Goal: Transaction & Acquisition: Purchase product/service

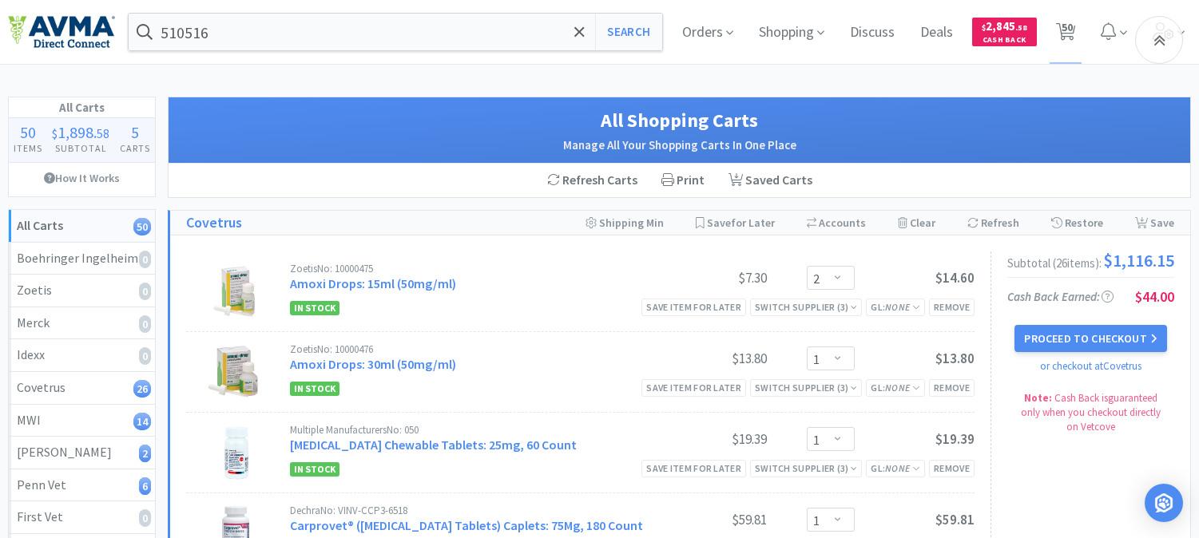
select select "2"
select select "1"
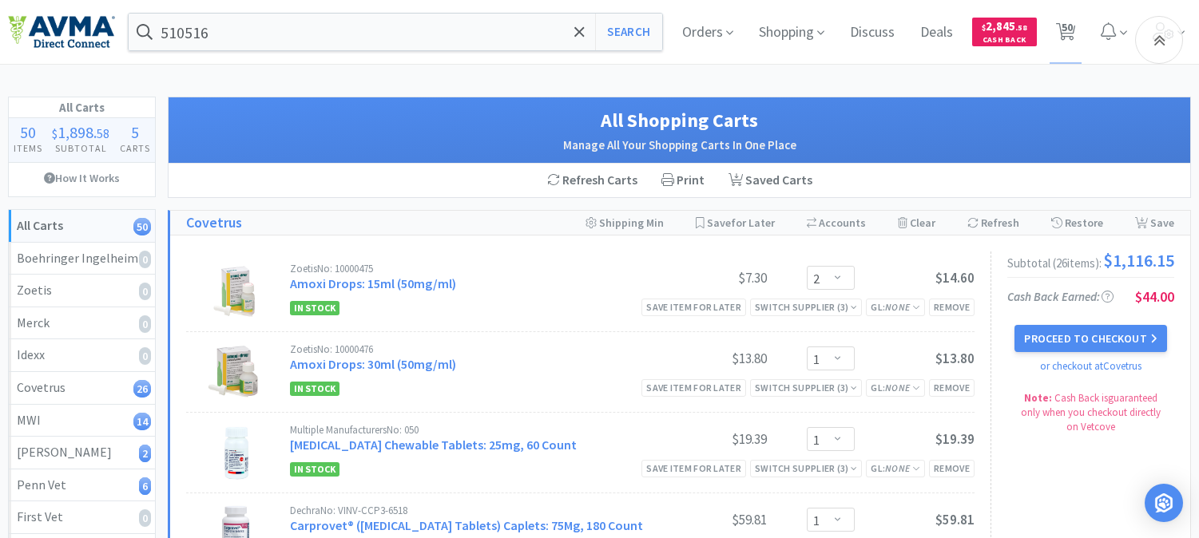
select select "1"
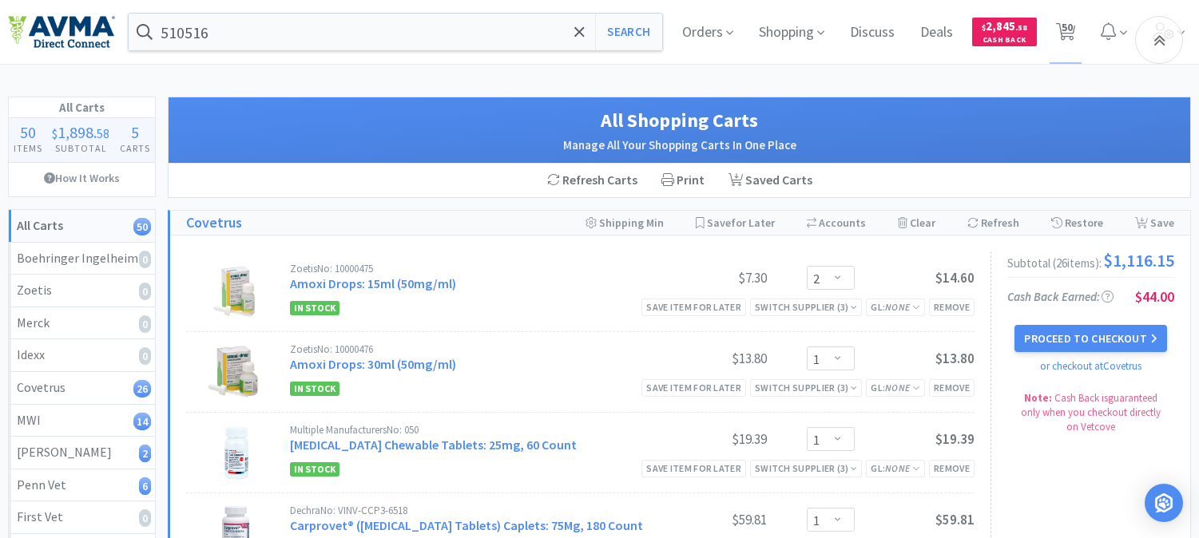
select select "1"
select select "2"
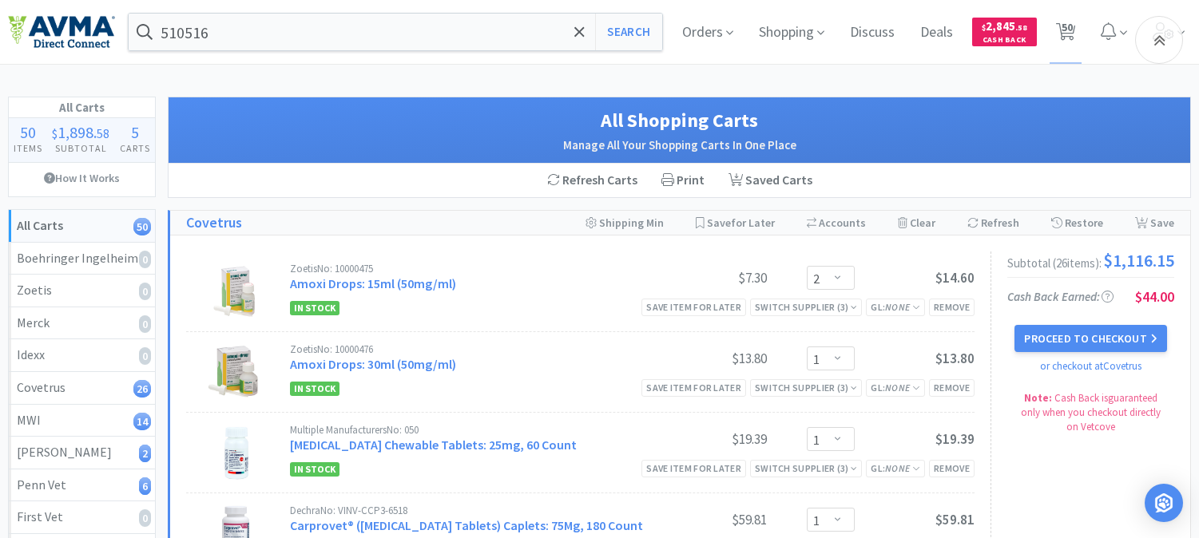
select select "1"
select select "2"
select select "1"
select select "12"
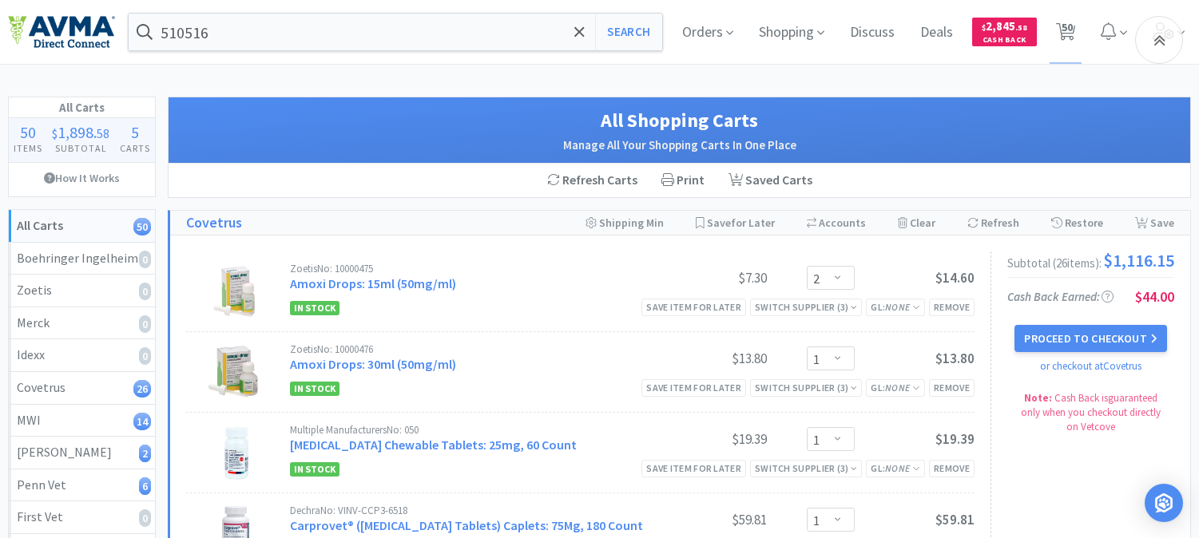
select select "1"
select select "2"
select select "3"
select select "1"
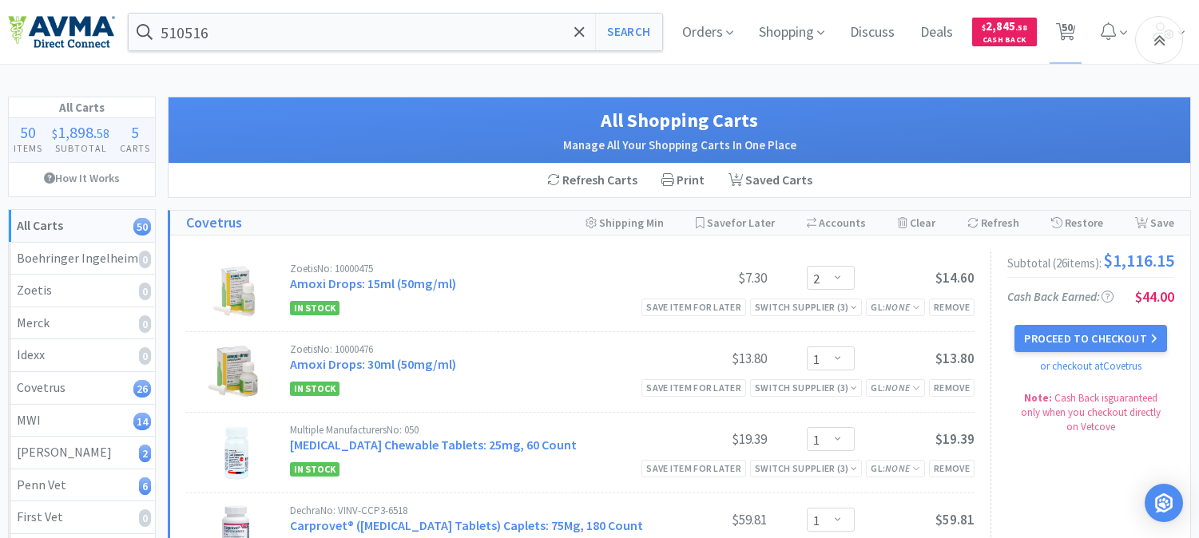
select select "1"
select select "2"
select select "3"
select select "1"
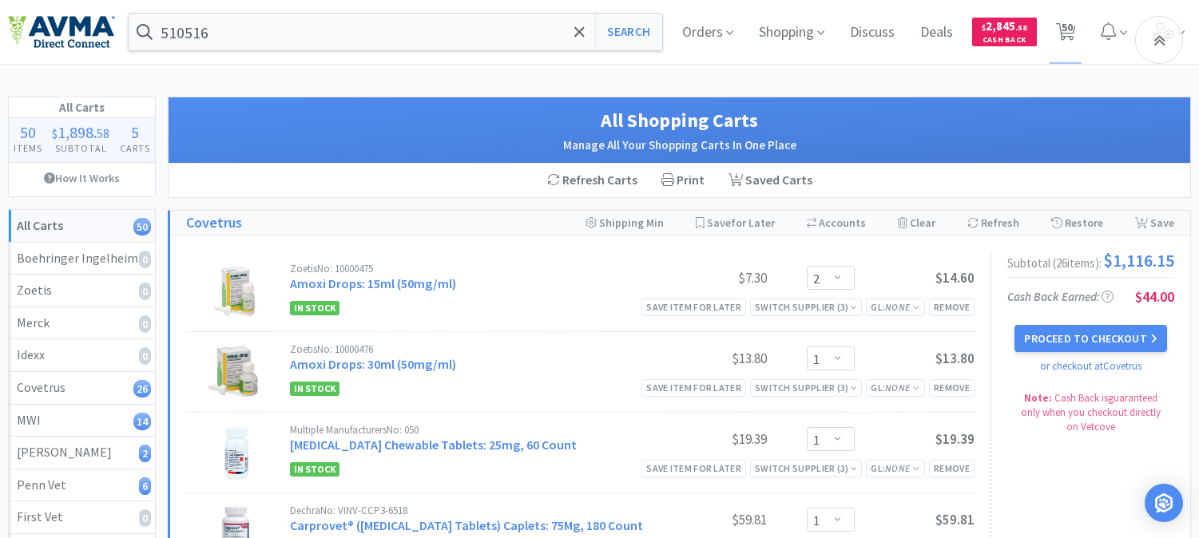
select select "1"
select select "3"
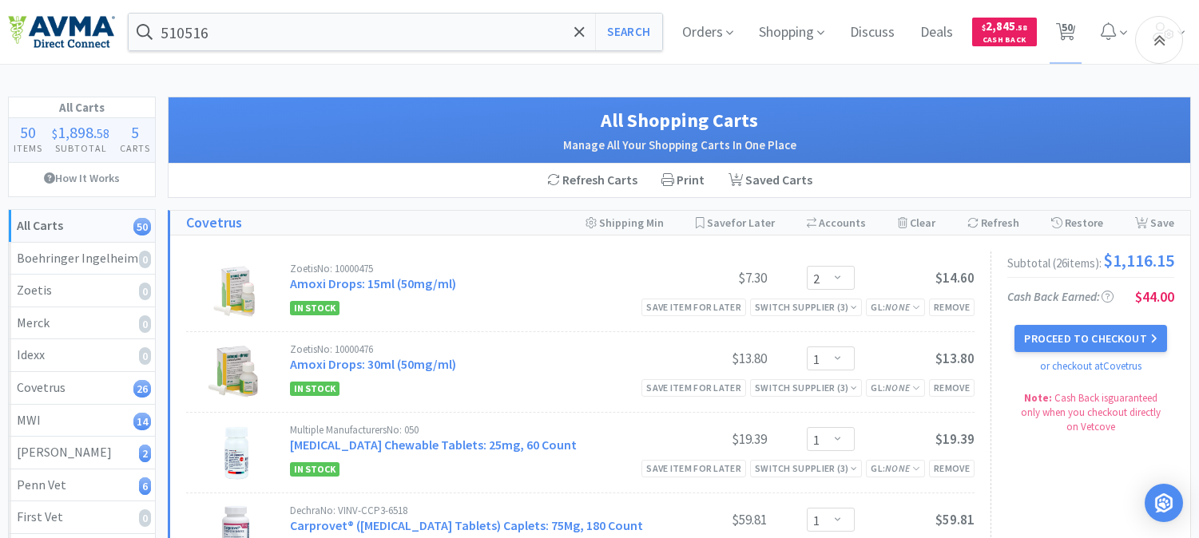
select select "2"
select select "1"
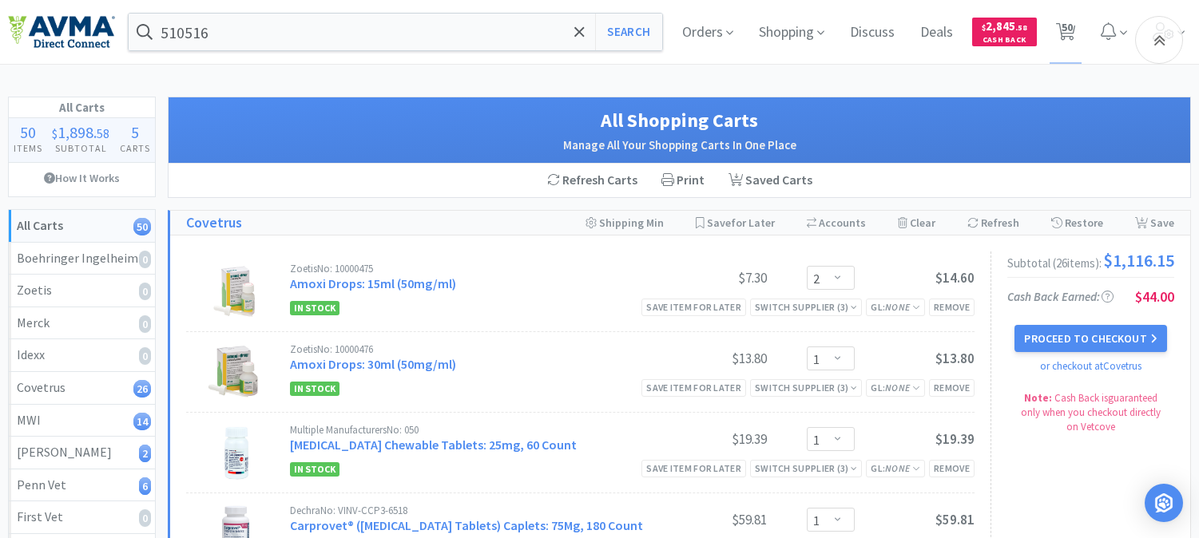
select select "1"
select select "2"
select select "1"
select select "5"
select select "12"
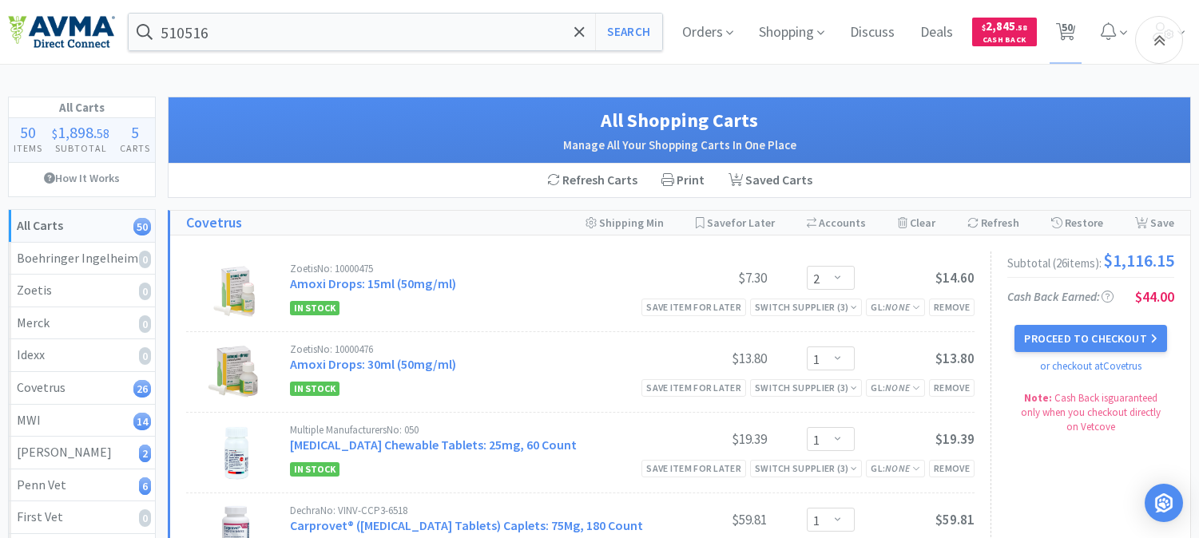
select select "1"
select select "2"
select select "4"
select select "1"
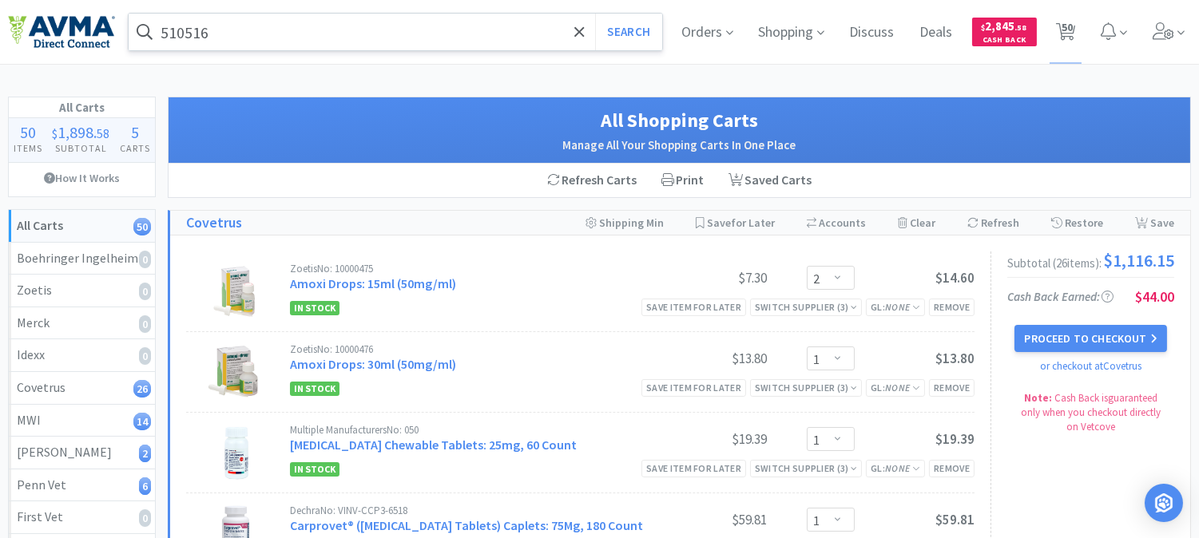
click at [288, 37] on input "510516" at bounding box center [395, 32] width 533 height 37
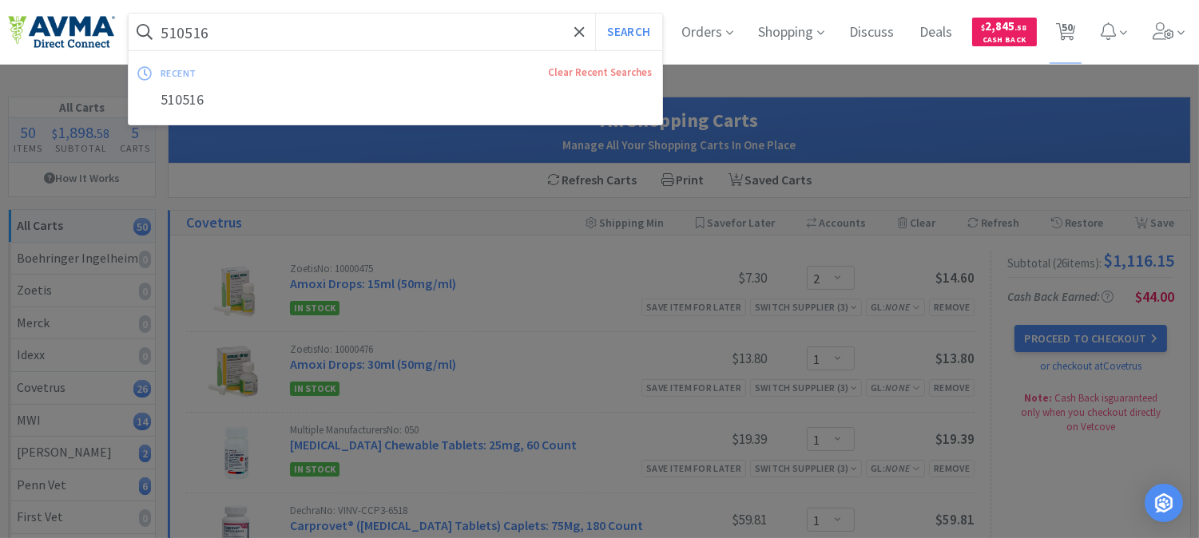
paste input "027092"
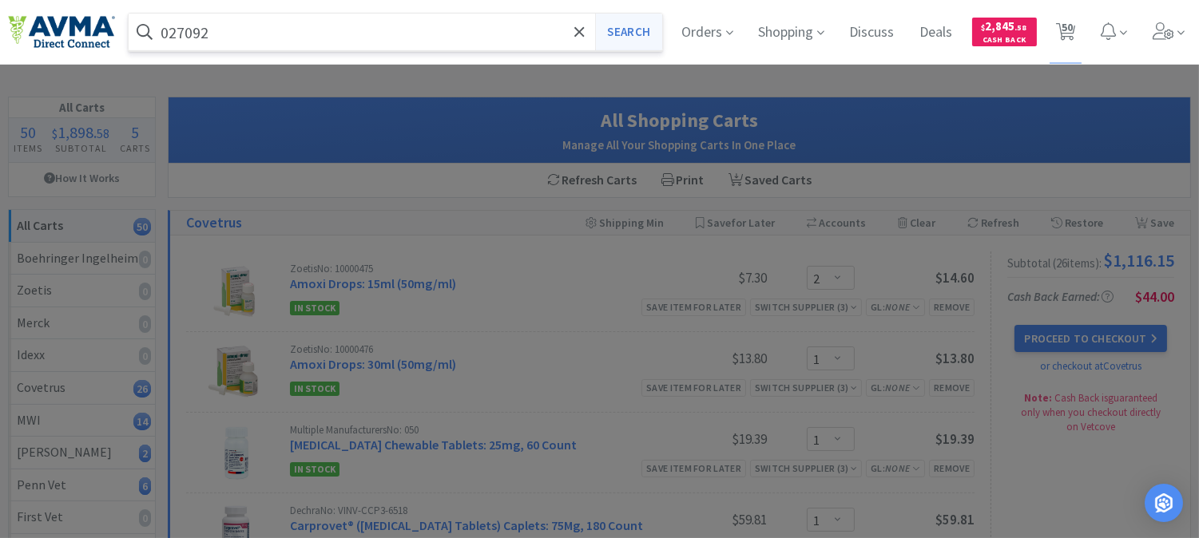
type input "027092"
click at [619, 30] on button "Search" at bounding box center [628, 32] width 66 height 37
select select "2"
select select "1"
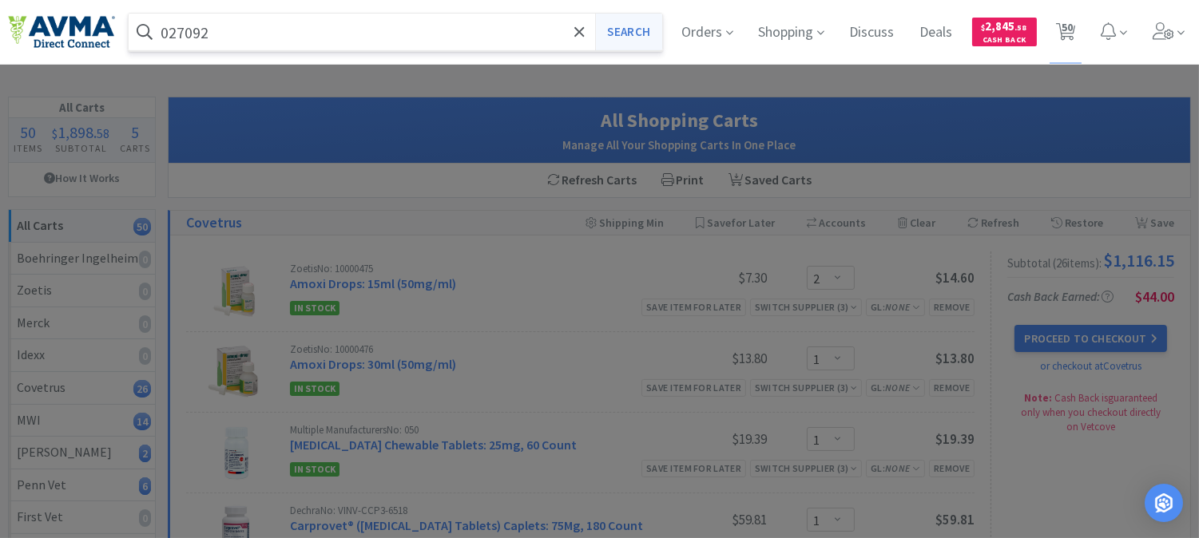
select select "1"
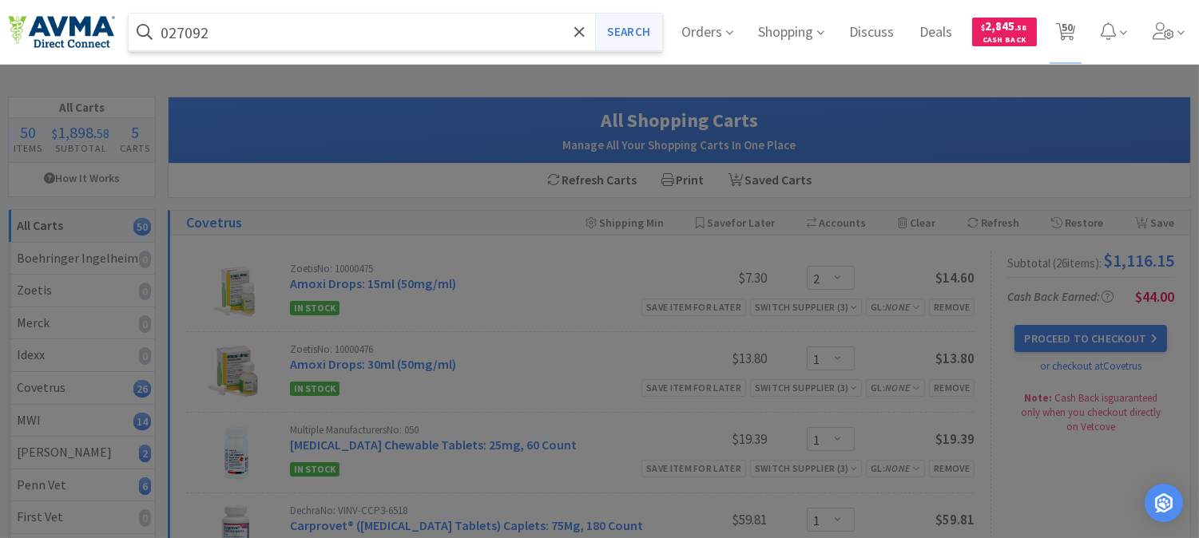
select select "1"
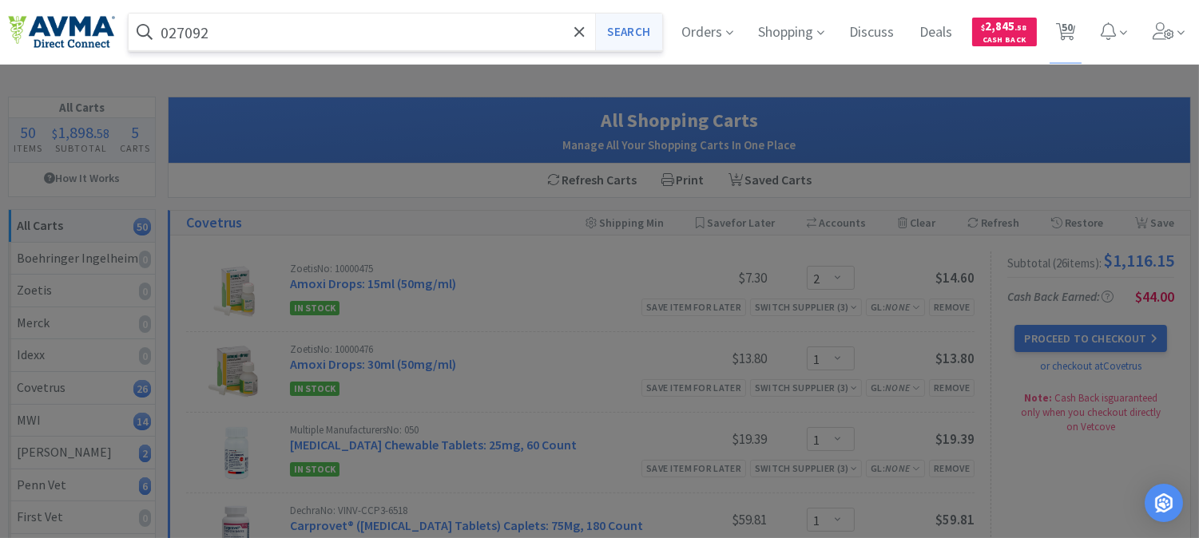
select select "1"
select select "2"
select select "1"
select select "2"
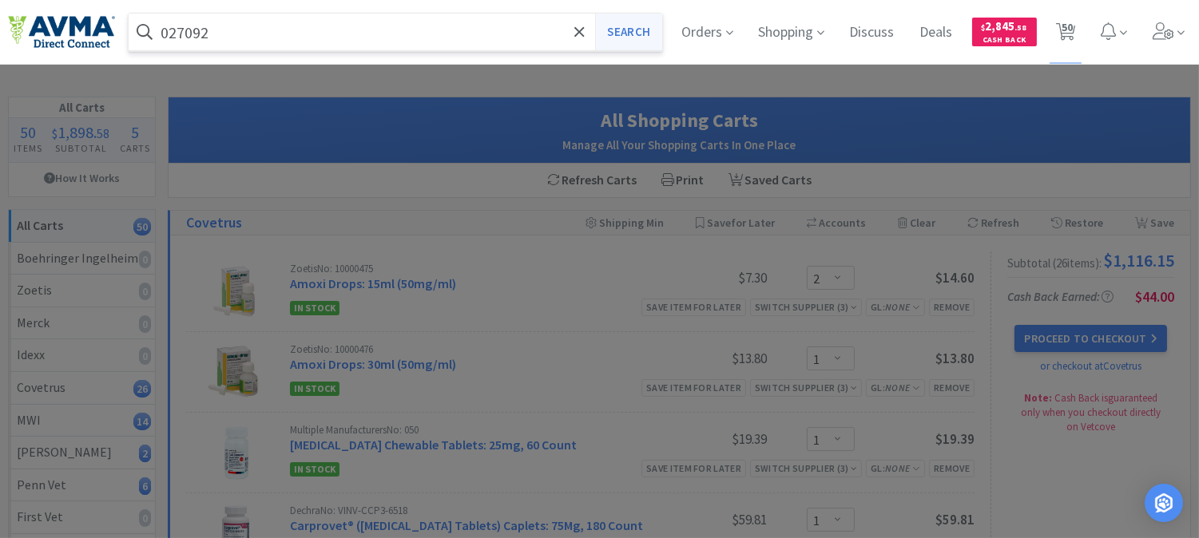
select select "1"
select select "12"
select select "1"
select select "2"
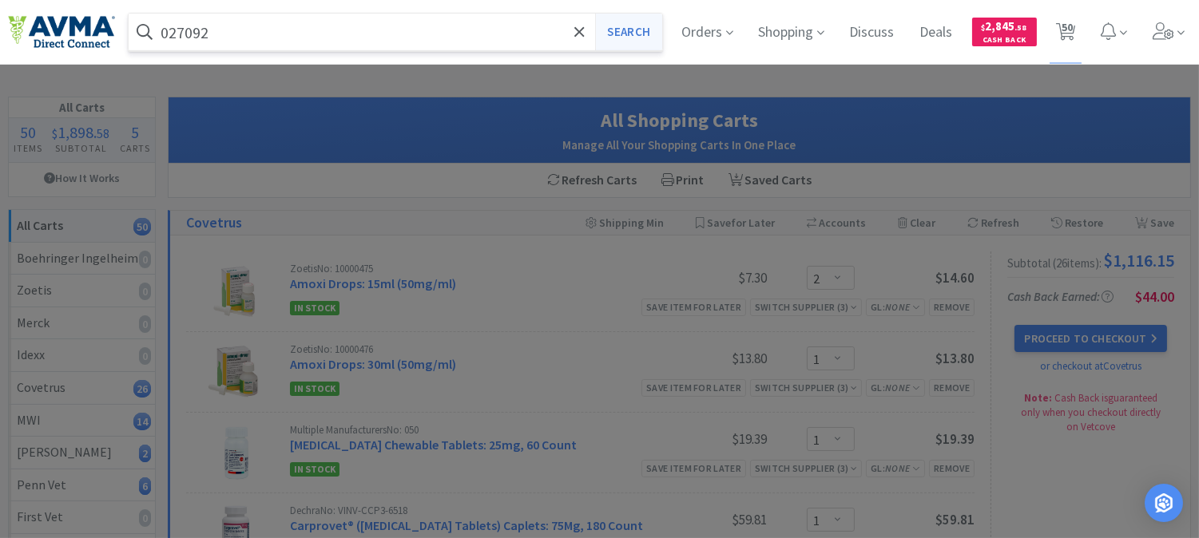
select select "3"
select select "1"
select select "2"
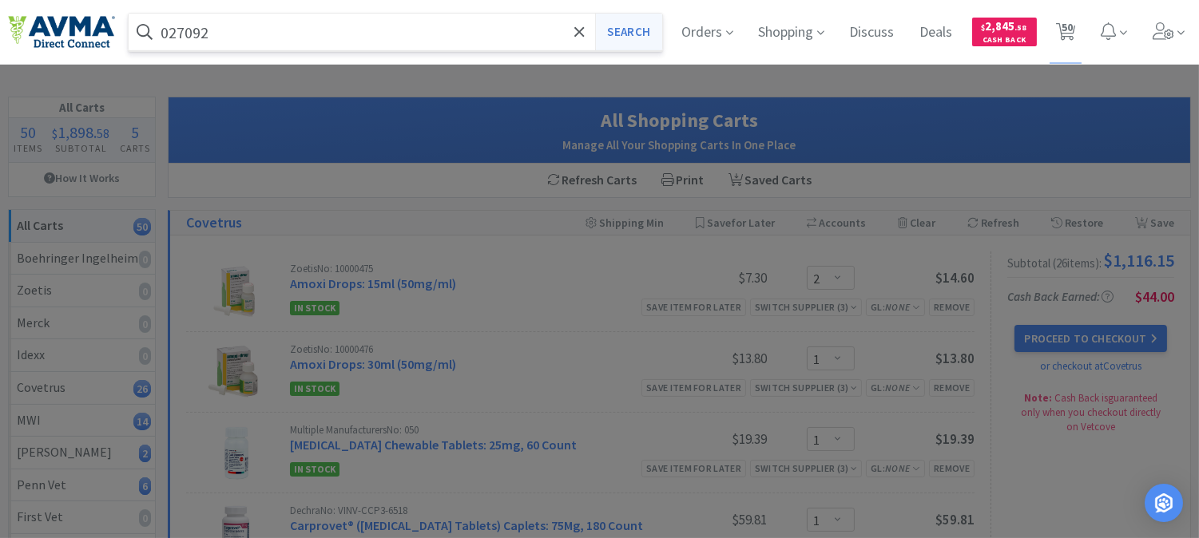
select select "3"
select select "1"
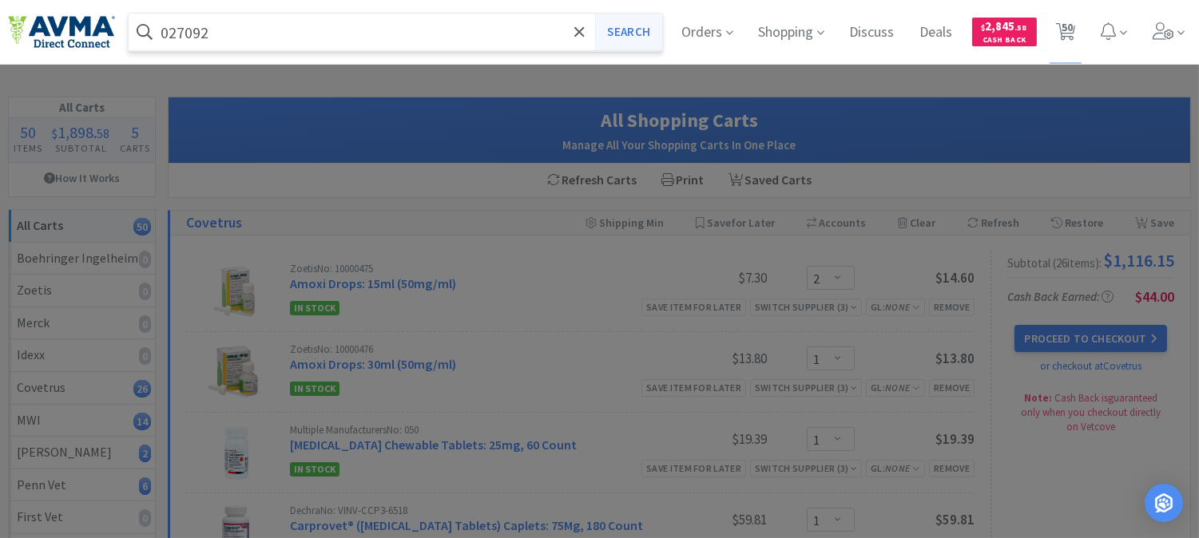
select select "1"
select select "3"
select select "2"
select select "1"
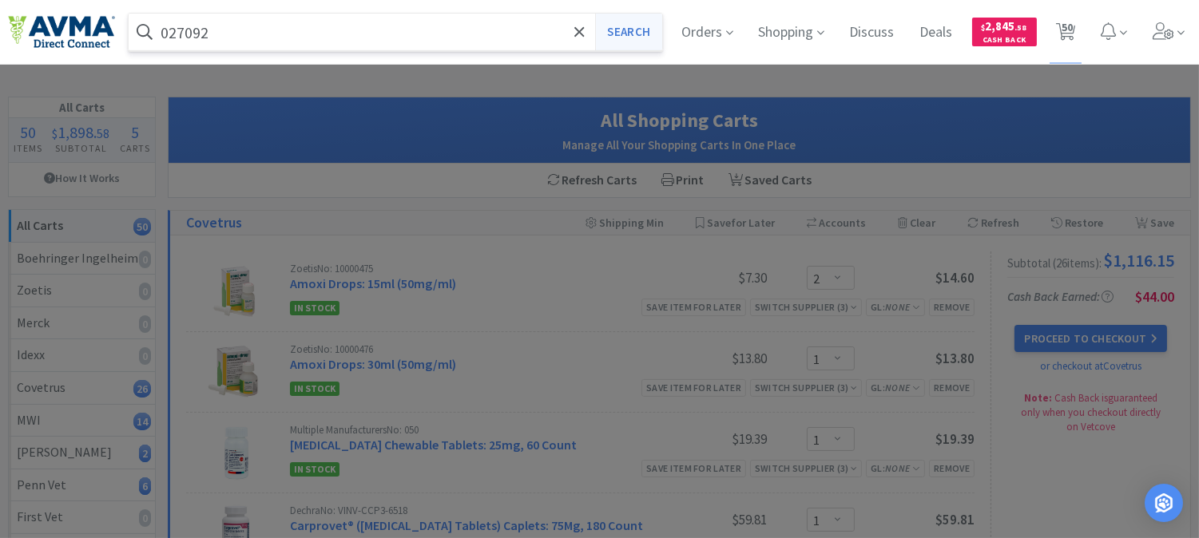
select select "1"
select select "2"
select select "1"
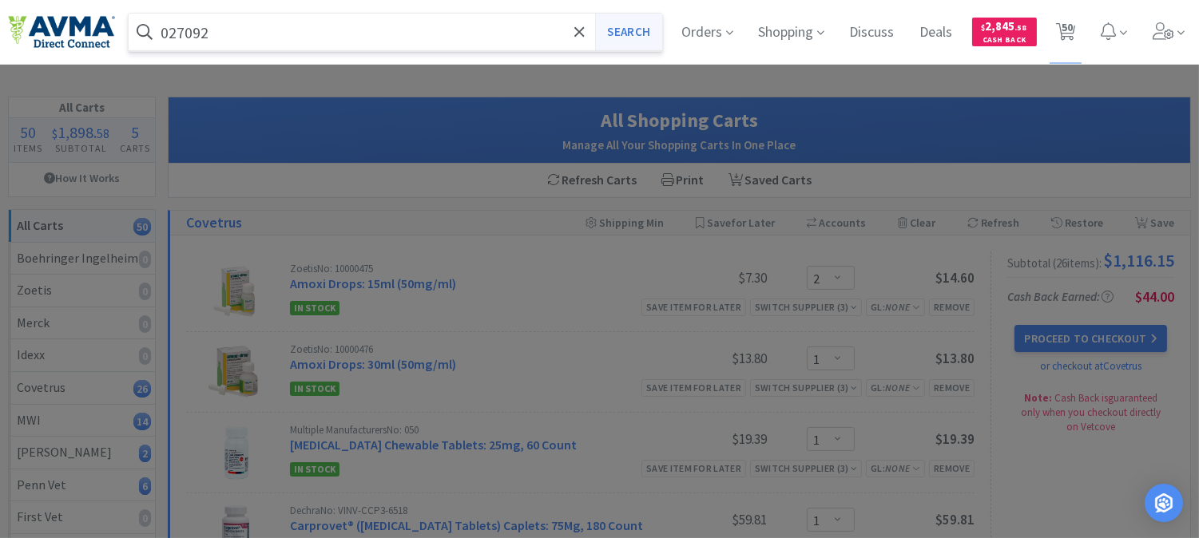
select select "5"
select select "12"
select select "1"
select select "2"
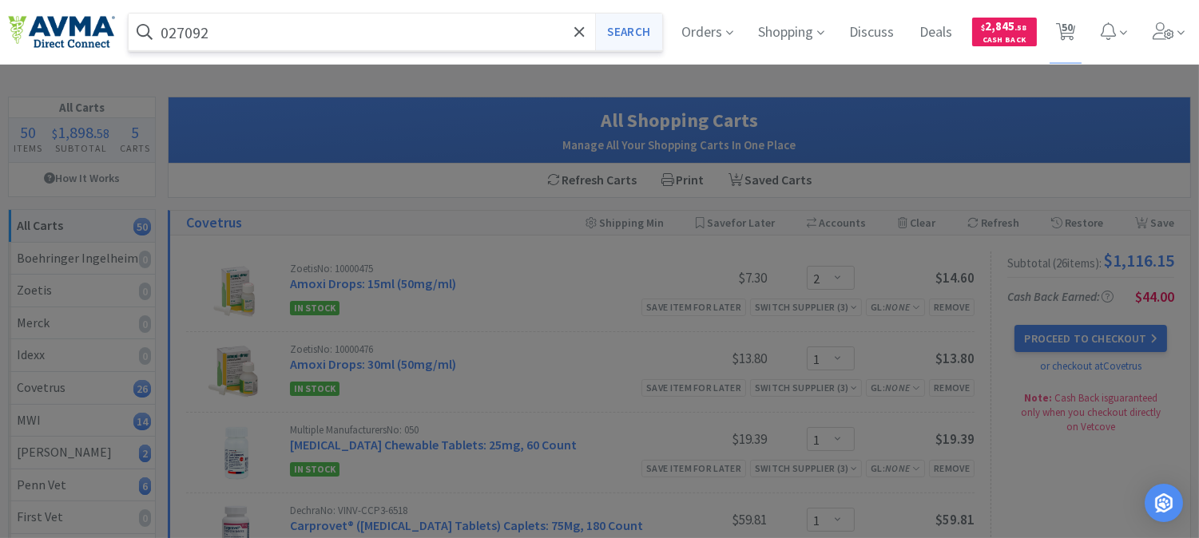
select select "4"
select select "1"
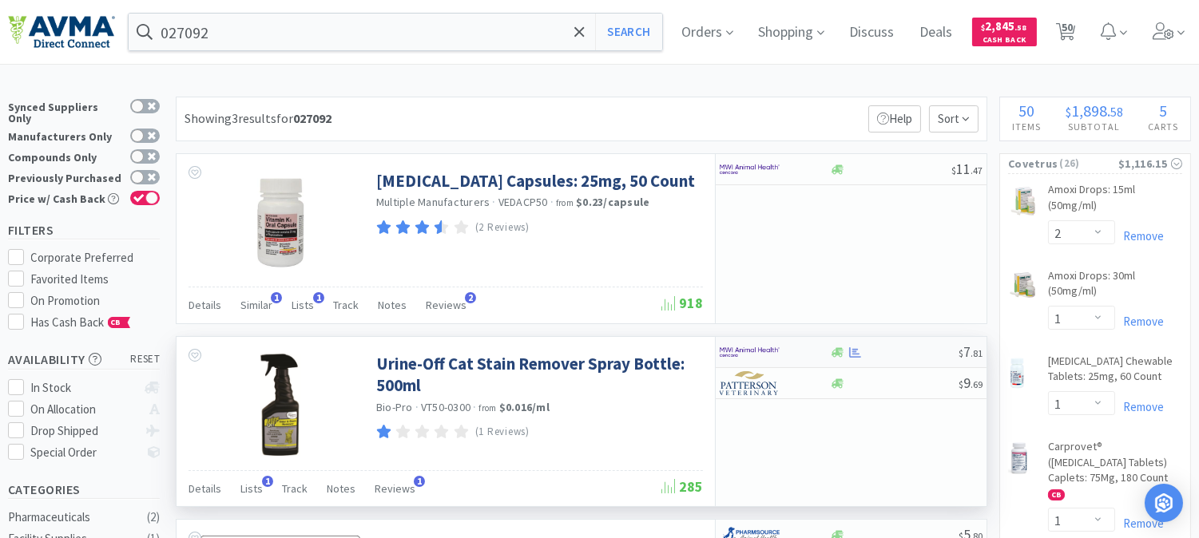
click at [748, 351] on img at bounding box center [750, 352] width 60 height 24
select select "1"
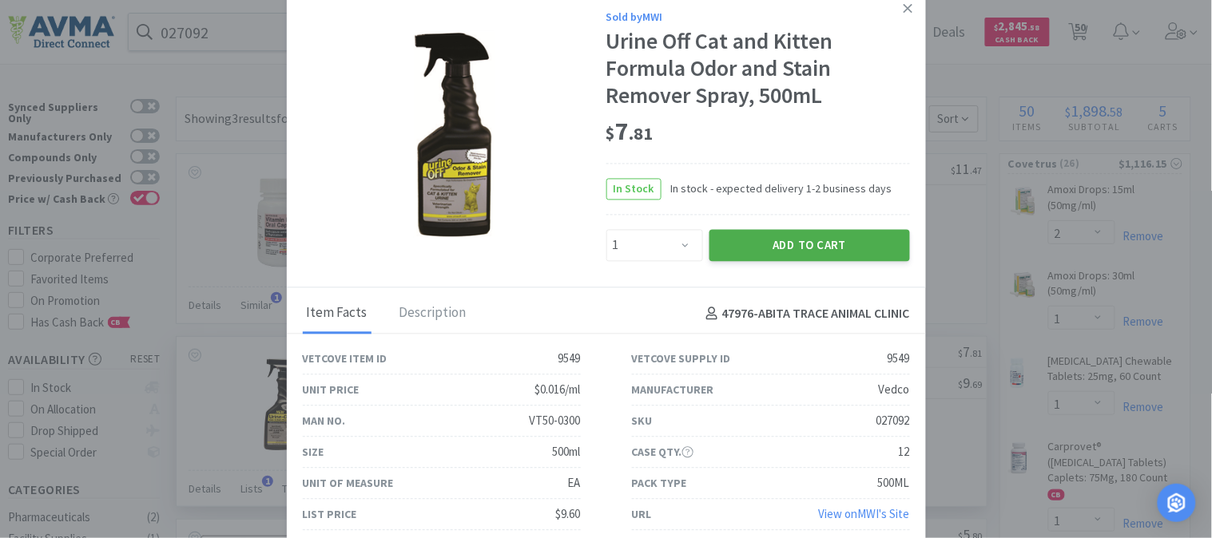
click at [847, 240] on button "Add to Cart" at bounding box center [809, 245] width 200 height 32
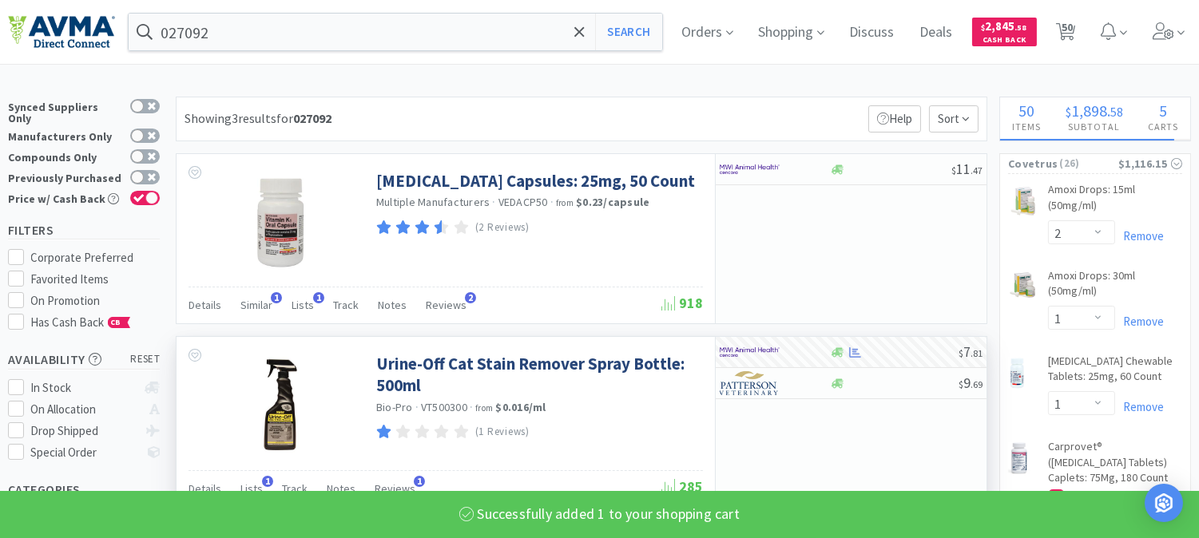
select select "1"
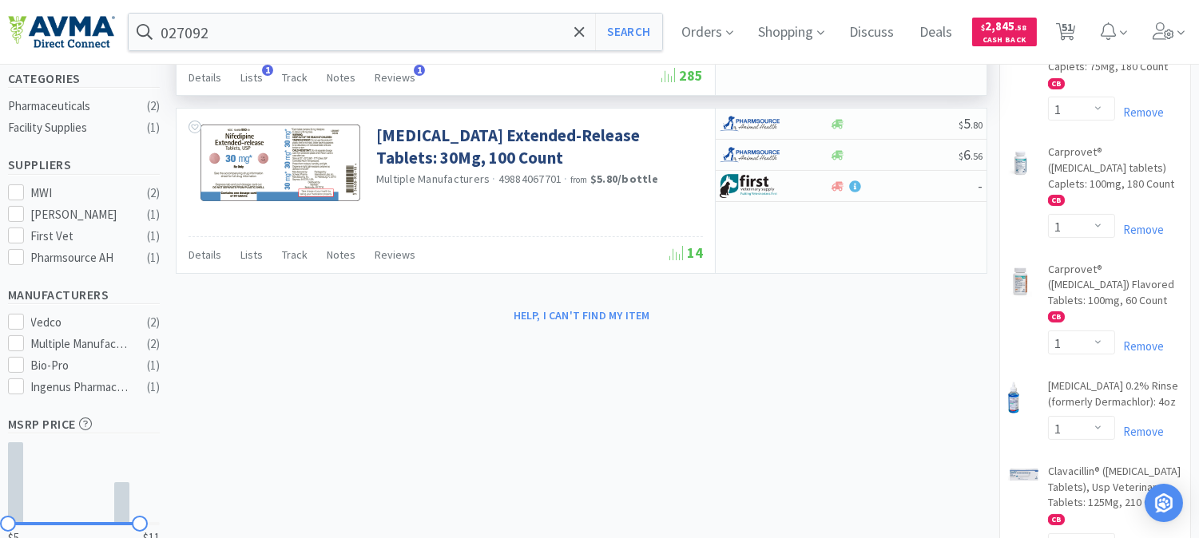
scroll to position [443, 0]
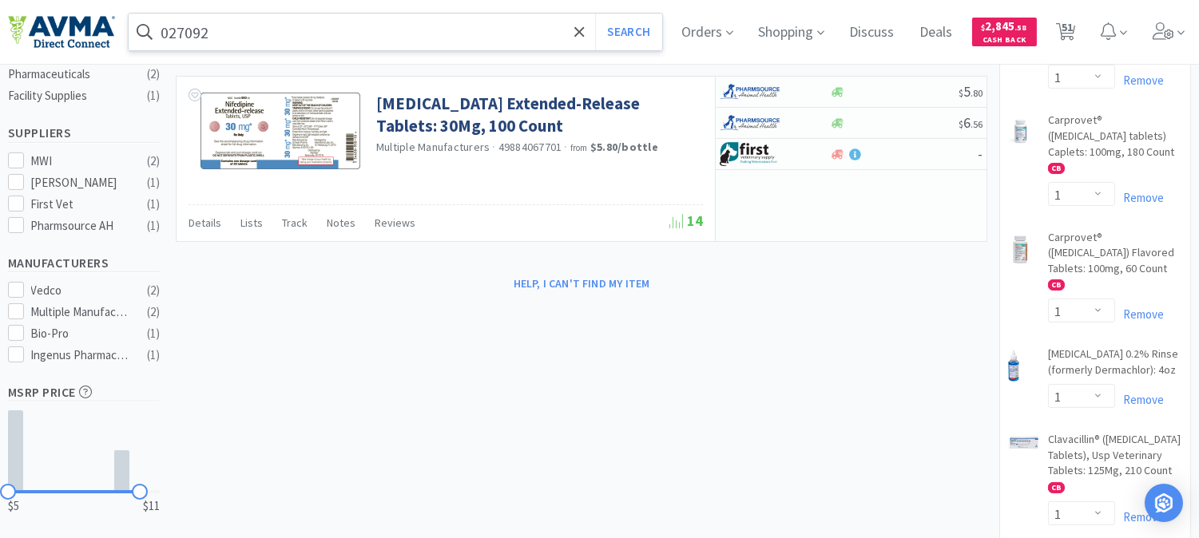
click at [286, 24] on input "027092" at bounding box center [395, 32] width 533 height 37
click at [253, 33] on input "027092" at bounding box center [395, 32] width 533 height 37
click at [234, 35] on input "027092" at bounding box center [395, 32] width 533 height 37
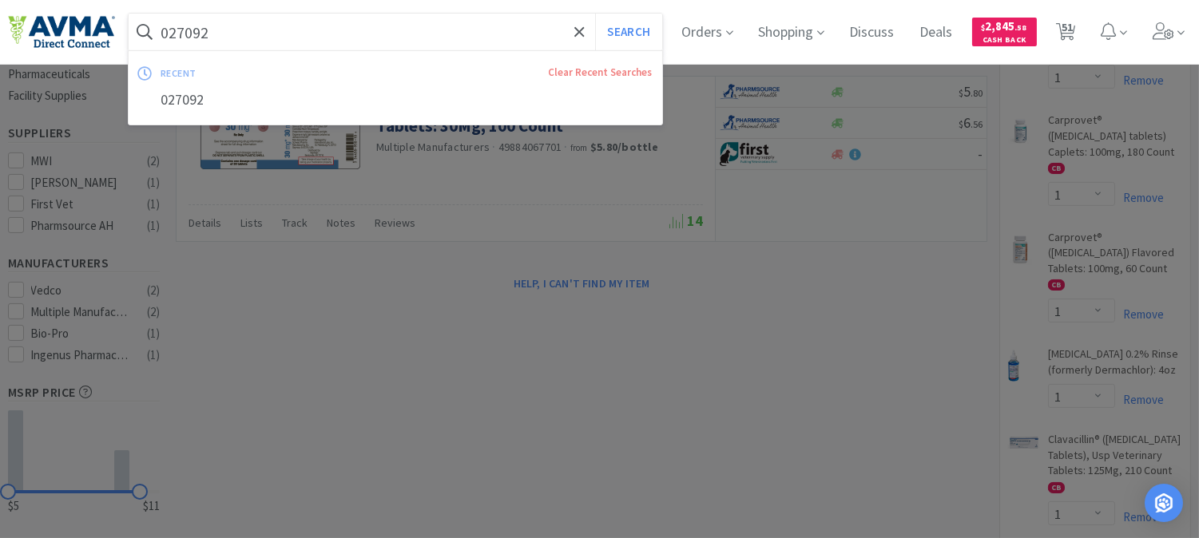
click at [234, 35] on input "027092" at bounding box center [395, 32] width 533 height 37
paste input "78946970"
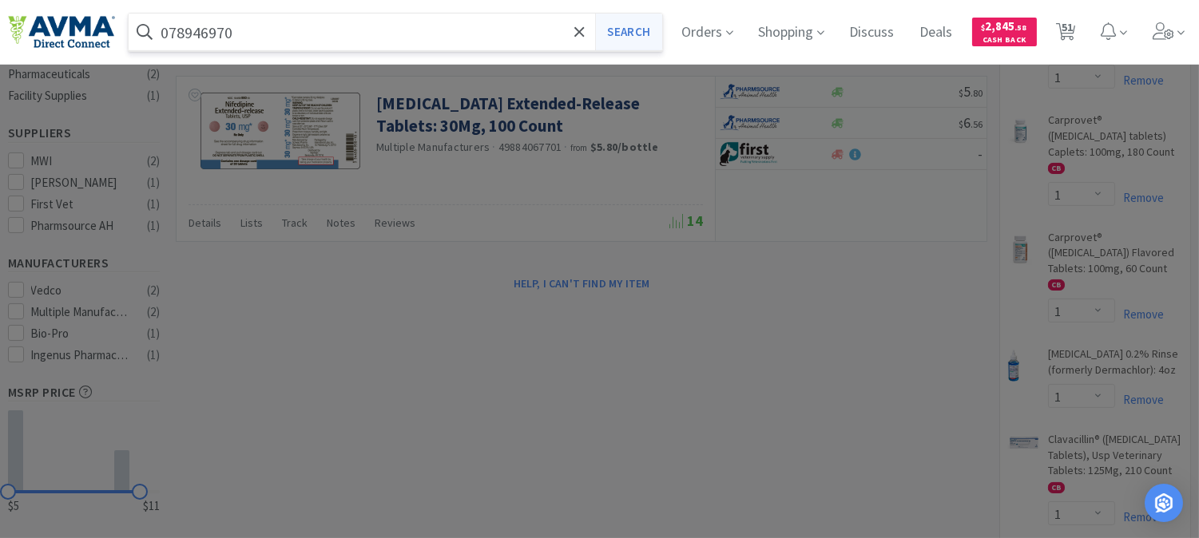
click at [644, 34] on button "Search" at bounding box center [628, 32] width 66 height 37
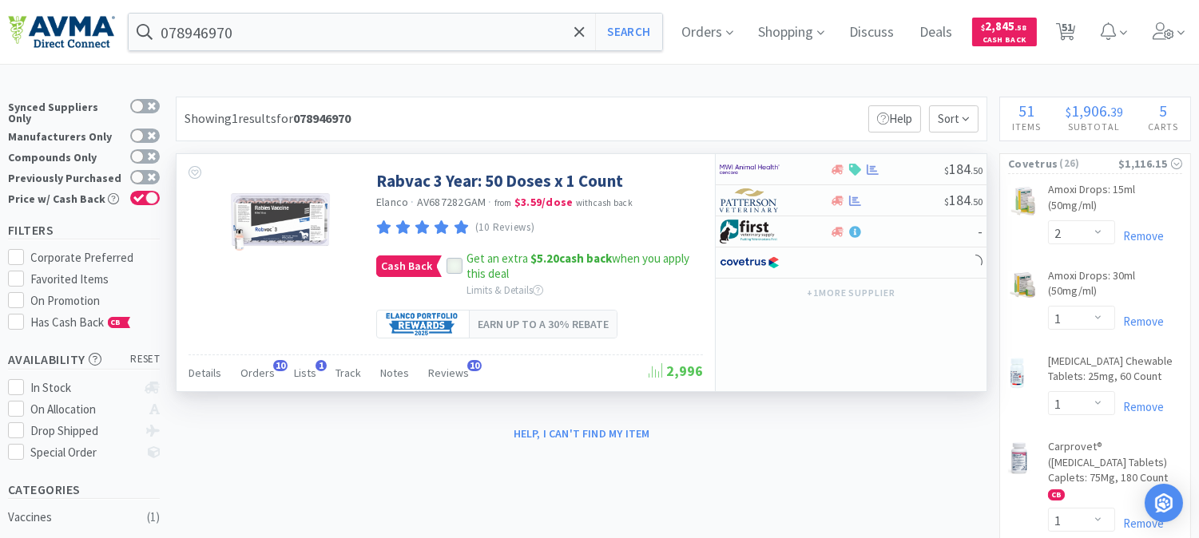
click at [456, 266] on icon at bounding box center [454, 266] width 11 height 11
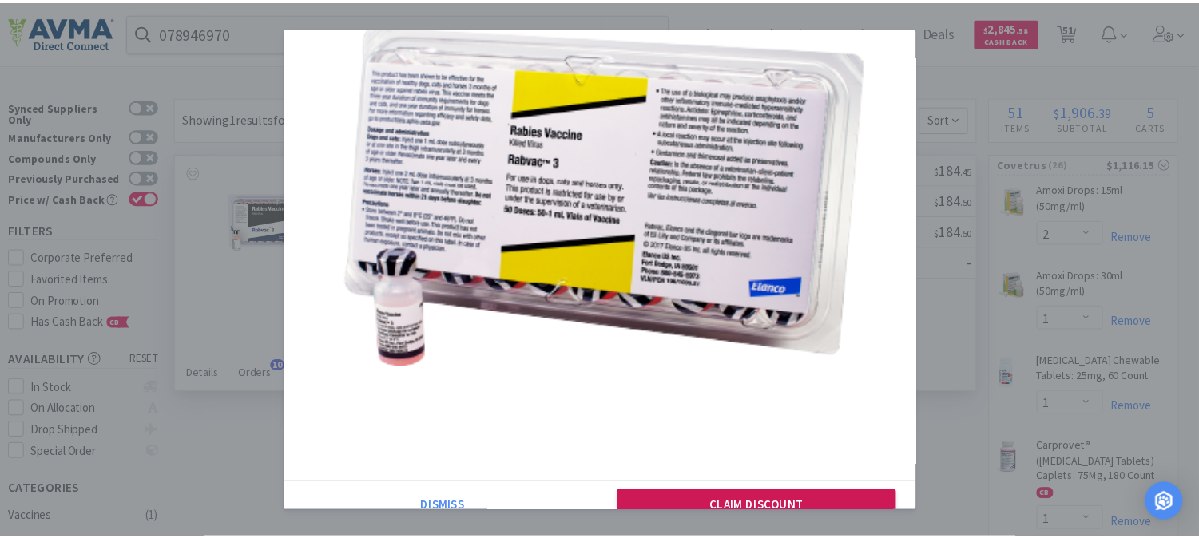
scroll to position [220, 0]
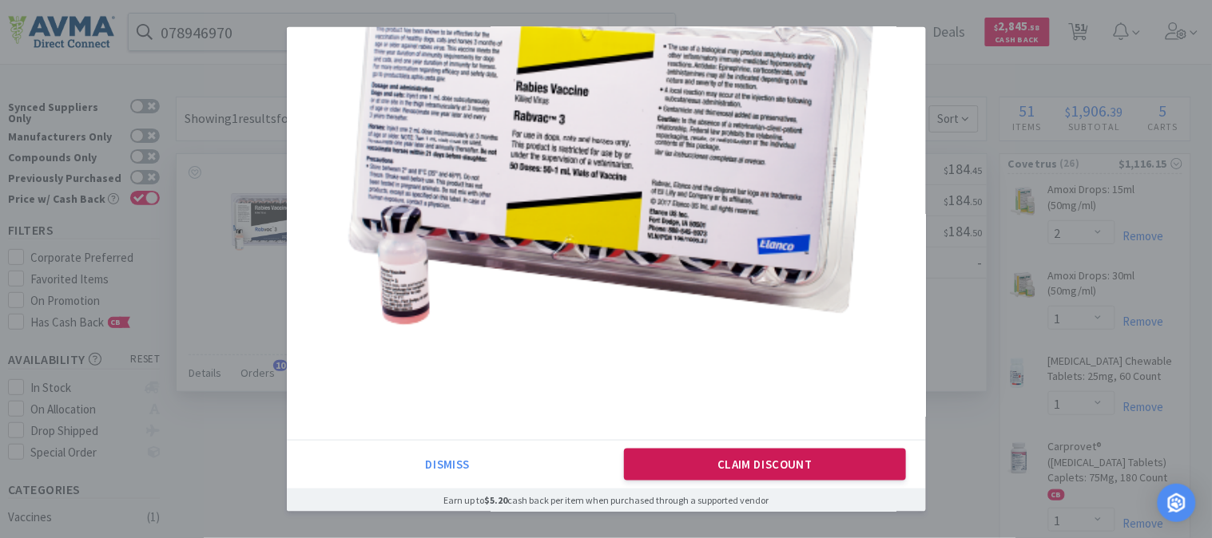
click at [791, 458] on button "Claim Discount" at bounding box center [765, 465] width 282 height 32
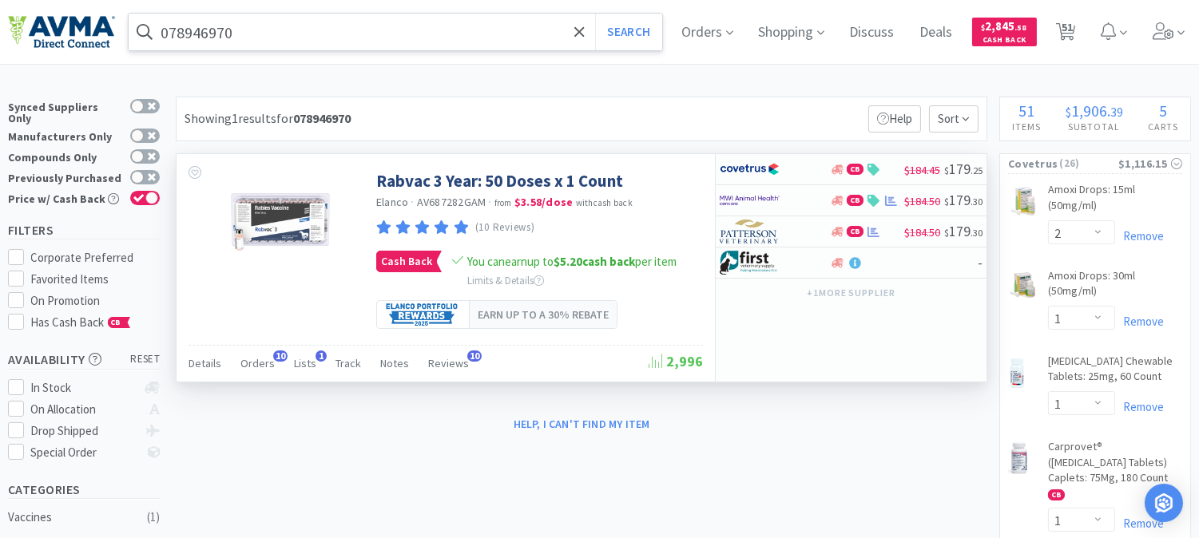
click at [250, 29] on input "078946970" at bounding box center [395, 32] width 533 height 37
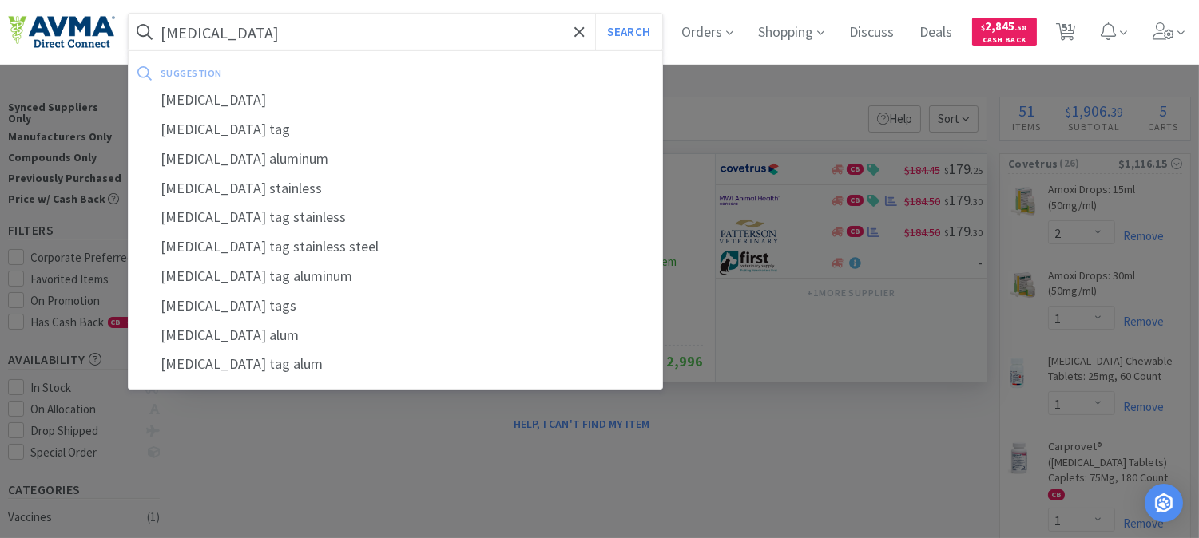
type input "[MEDICAL_DATA]"
click at [595, 14] on button "Search" at bounding box center [628, 32] width 66 height 37
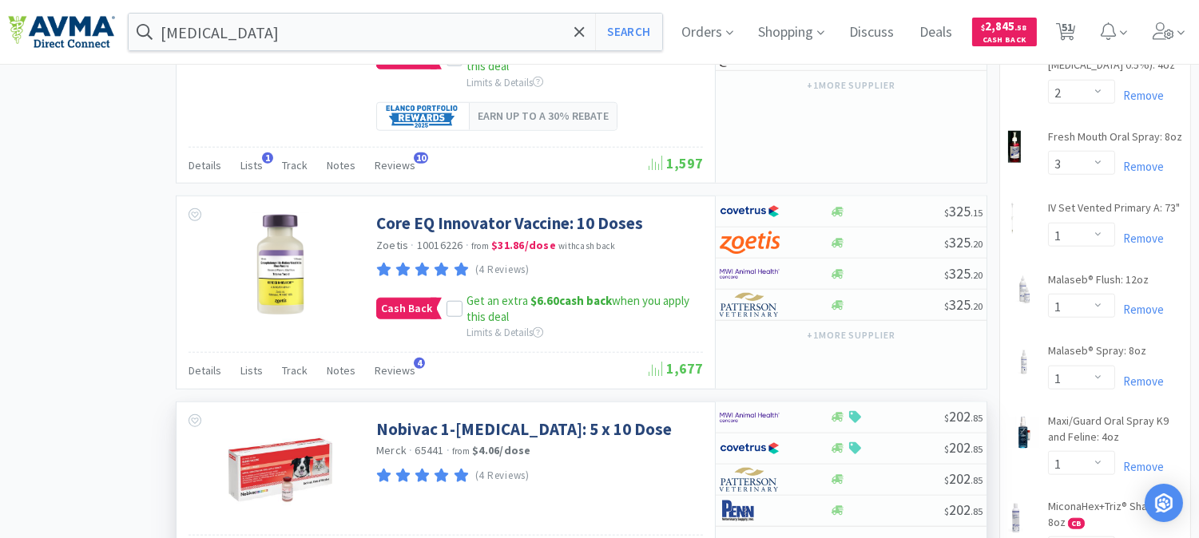
scroll to position [2839, 0]
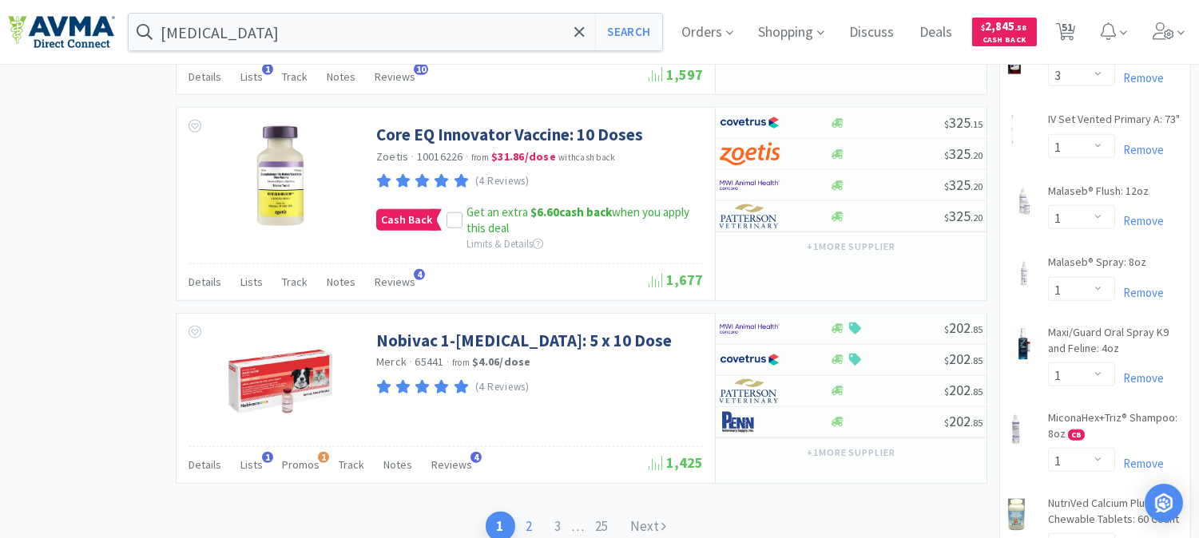
click at [530, 512] on link "2" at bounding box center [529, 527] width 29 height 30
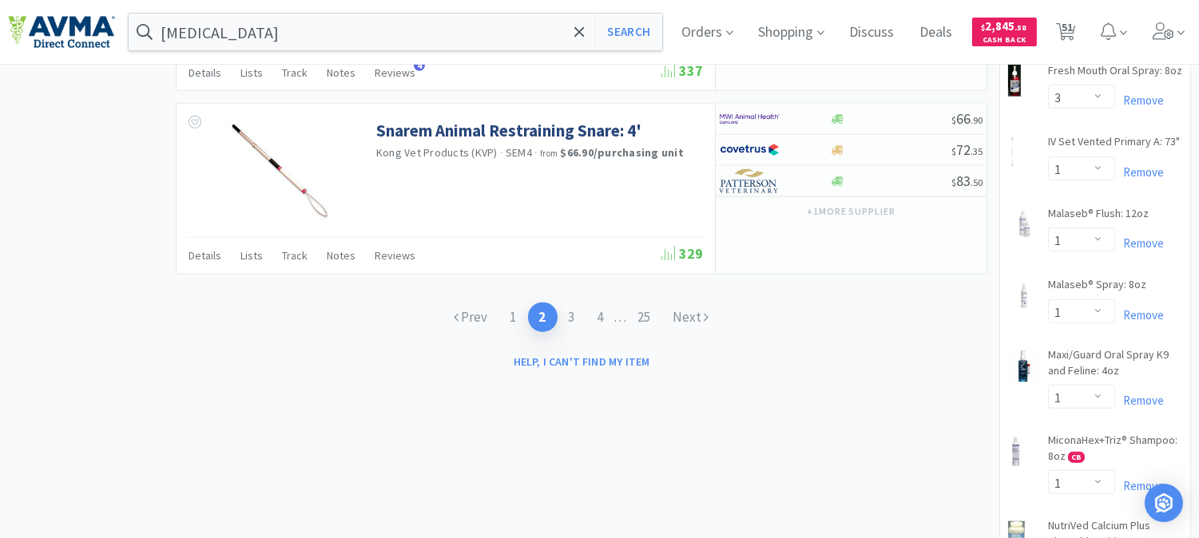
scroll to position [2839, 0]
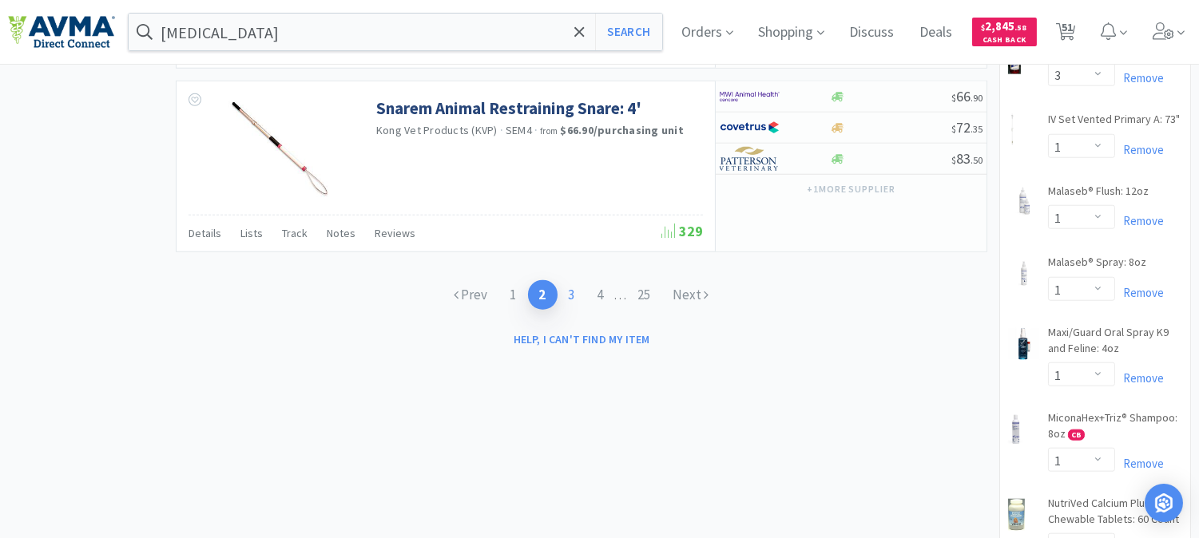
click at [573, 280] on link "3" at bounding box center [571, 295] width 29 height 30
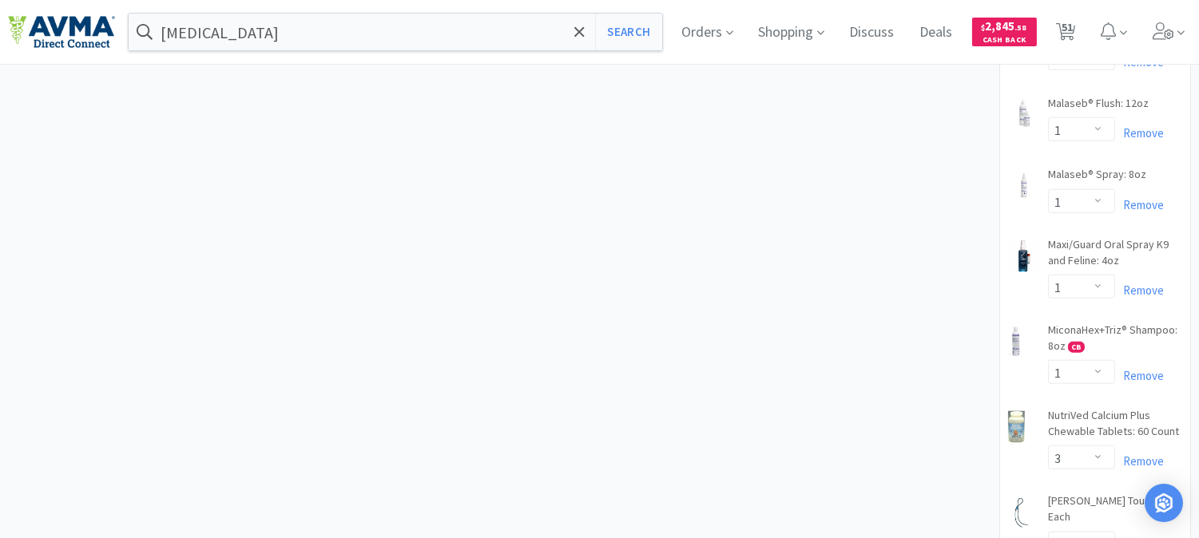
scroll to position [2572, 0]
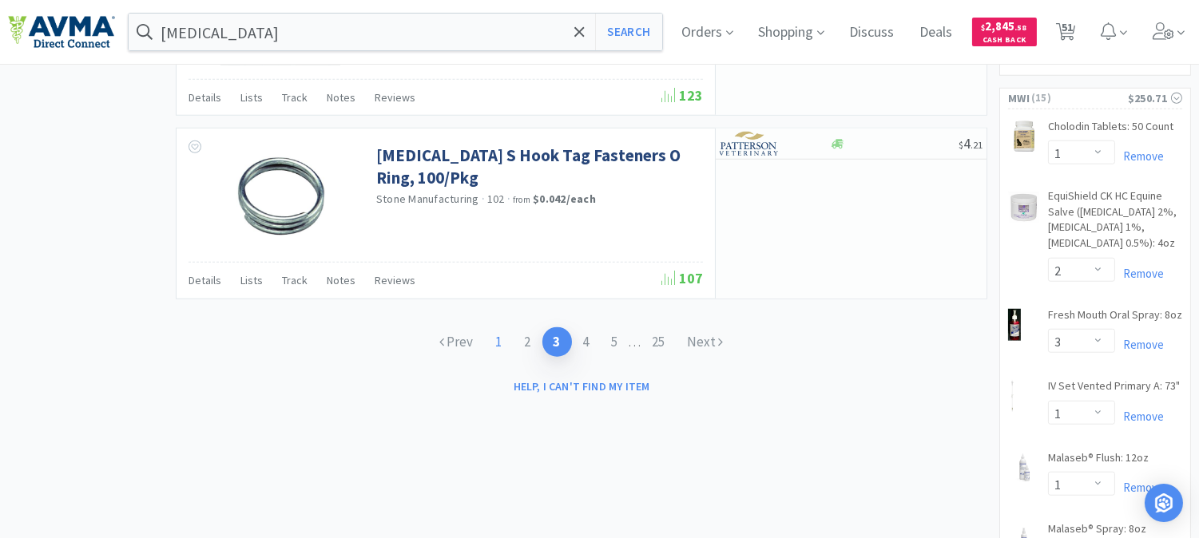
click at [490, 347] on link "1" at bounding box center [499, 342] width 29 height 30
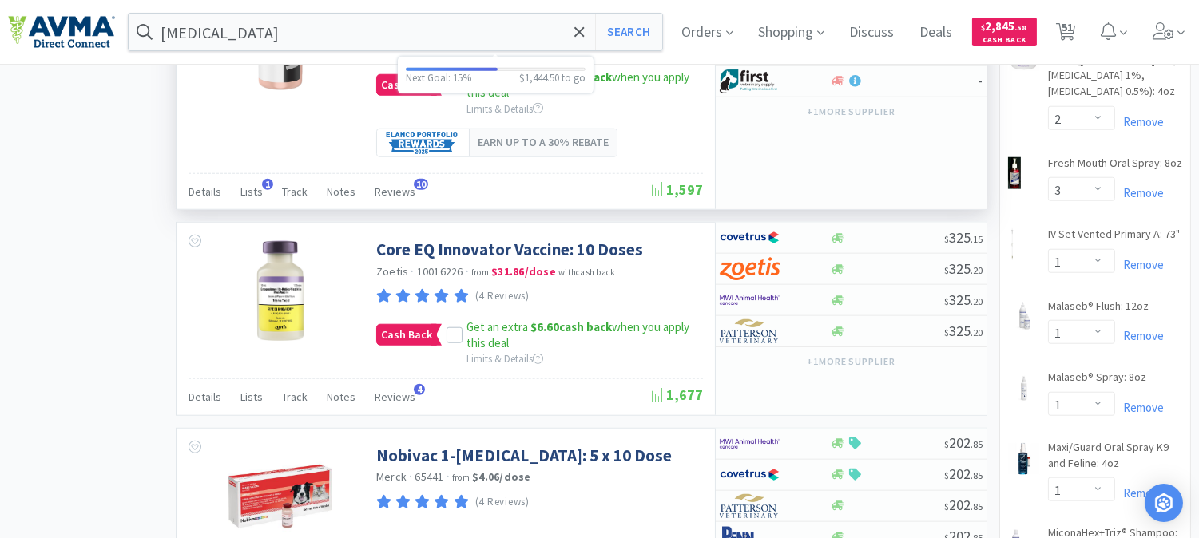
scroll to position [2751, 0]
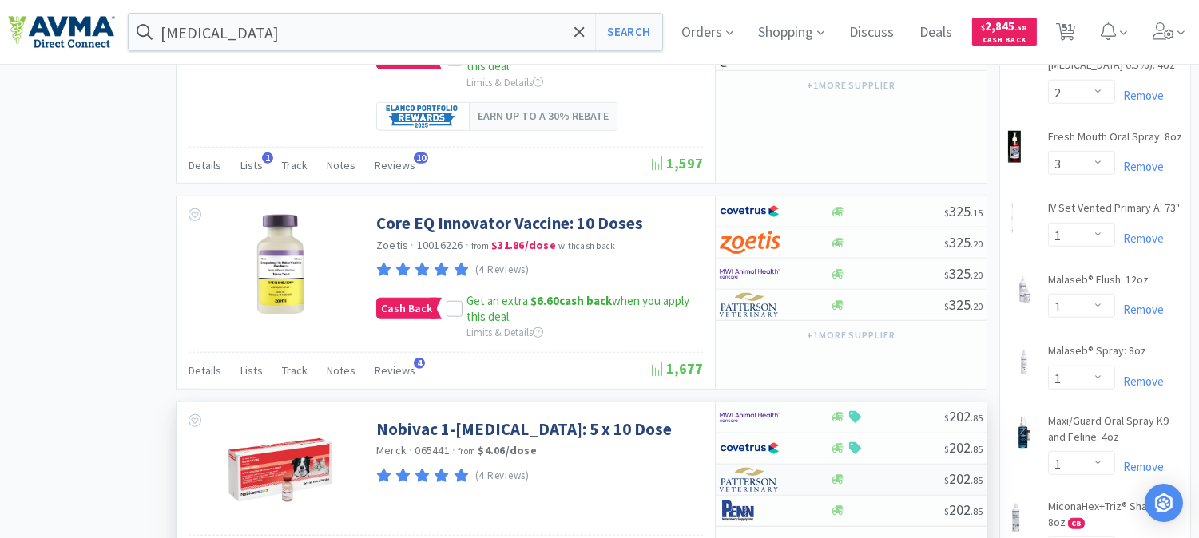
click at [743, 468] on img at bounding box center [750, 480] width 60 height 24
select select "1"
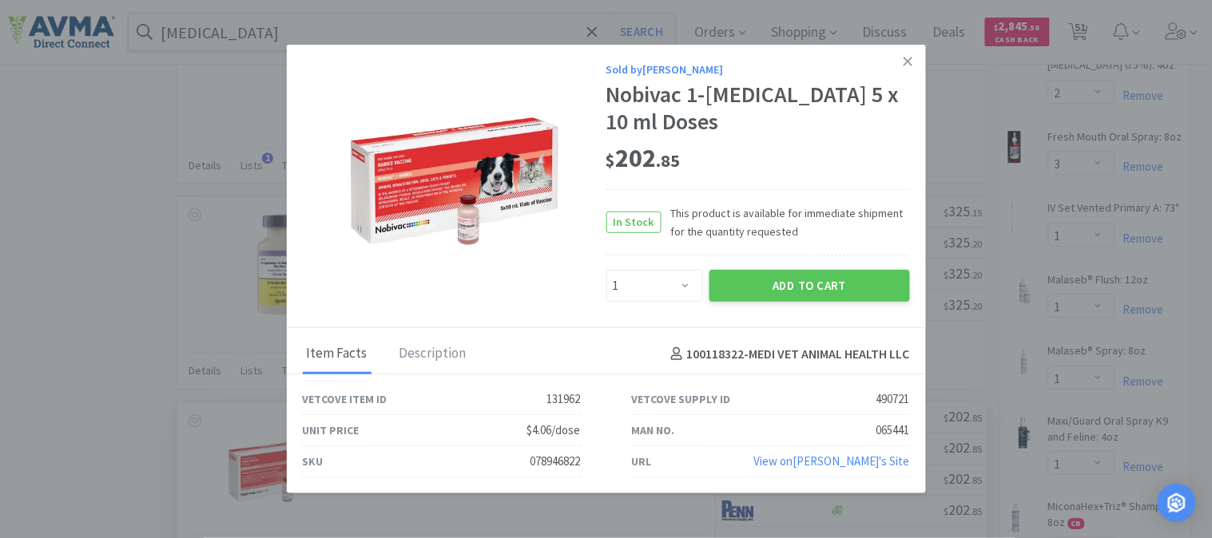
click at [549, 461] on div "078946822" at bounding box center [555, 461] width 50 height 19
copy div "078946822"
click at [819, 289] on button "Add to Cart" at bounding box center [809, 286] width 200 height 32
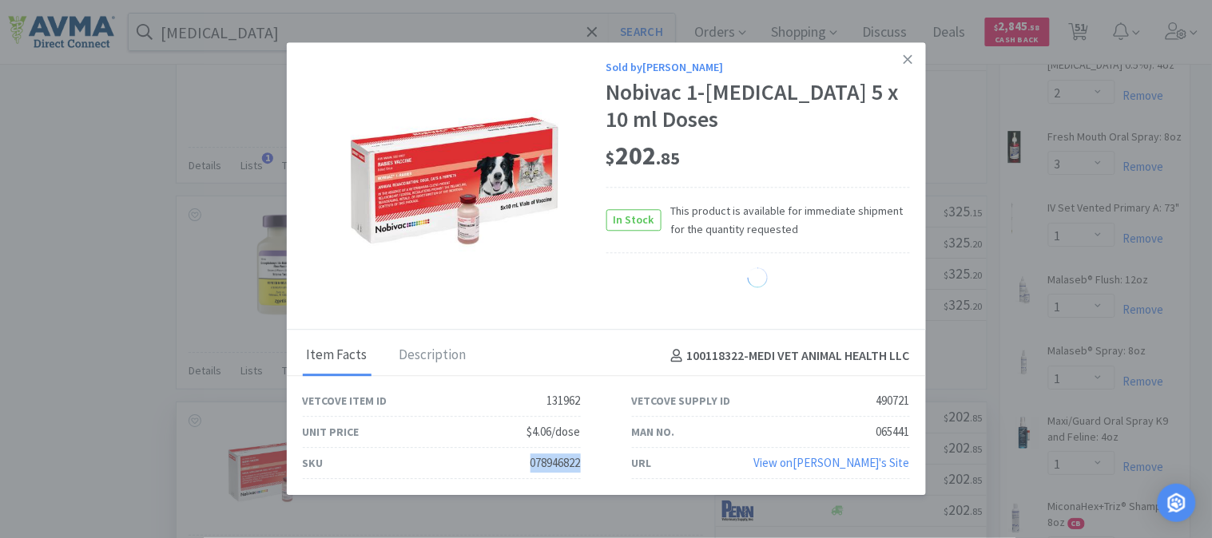
select select "1"
select select "2"
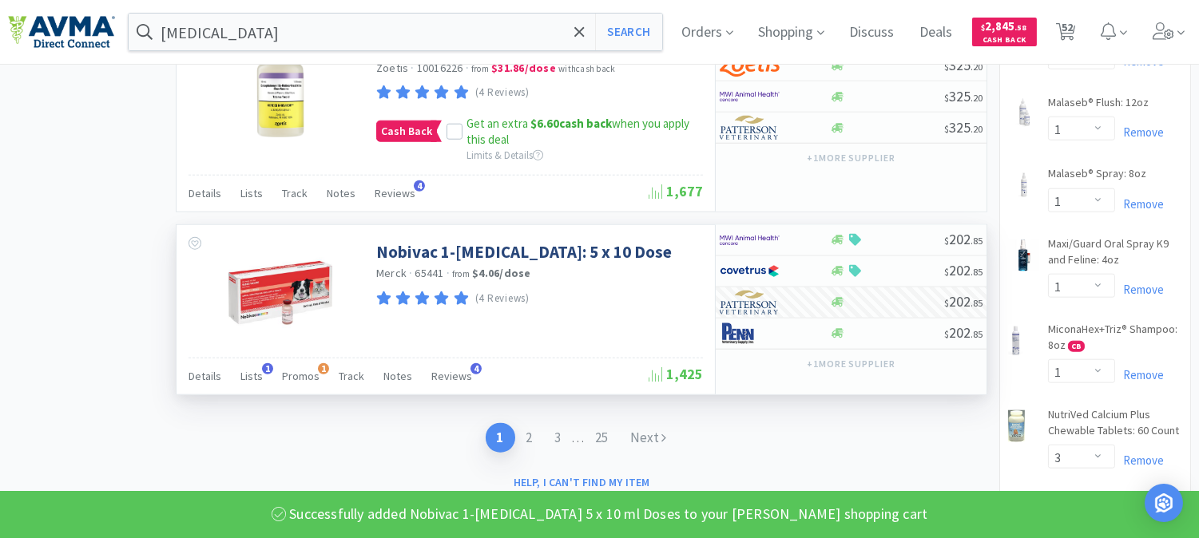
scroll to position [3016, 0]
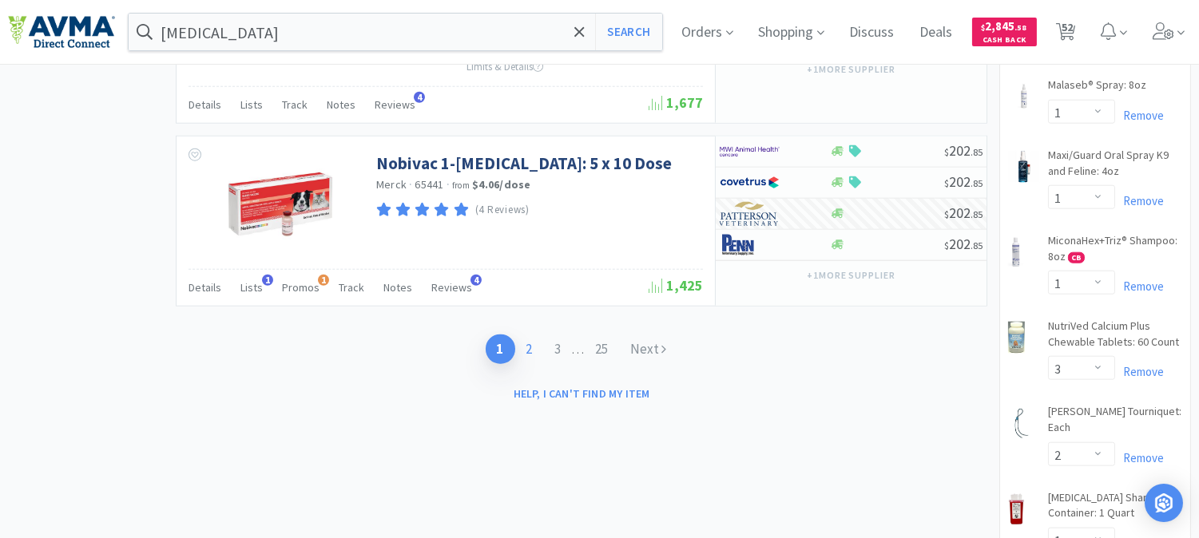
click at [527, 335] on link "2" at bounding box center [529, 350] width 29 height 30
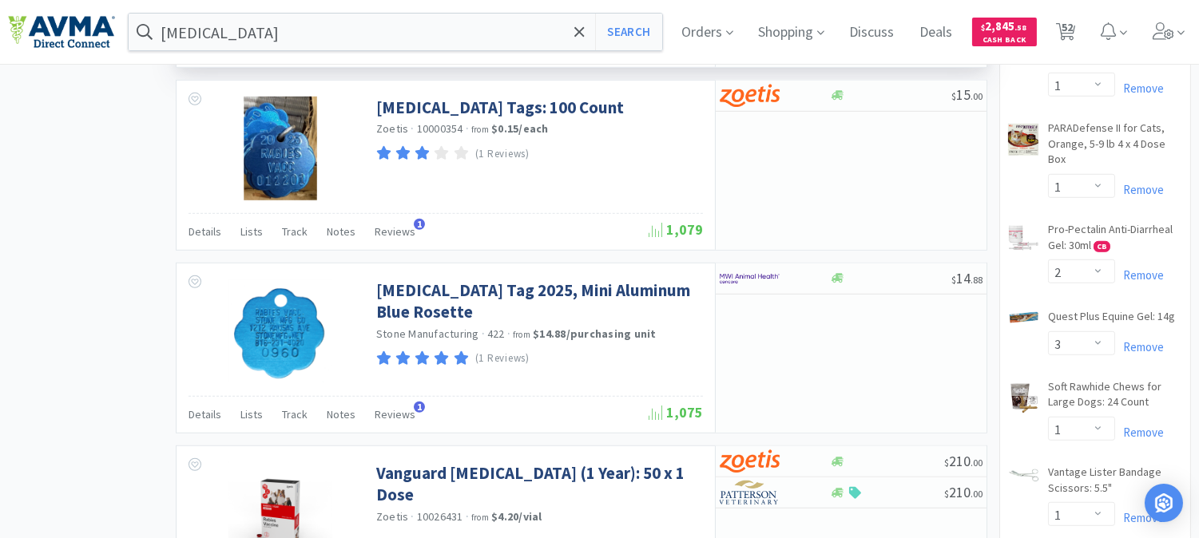
scroll to position [2129, 0]
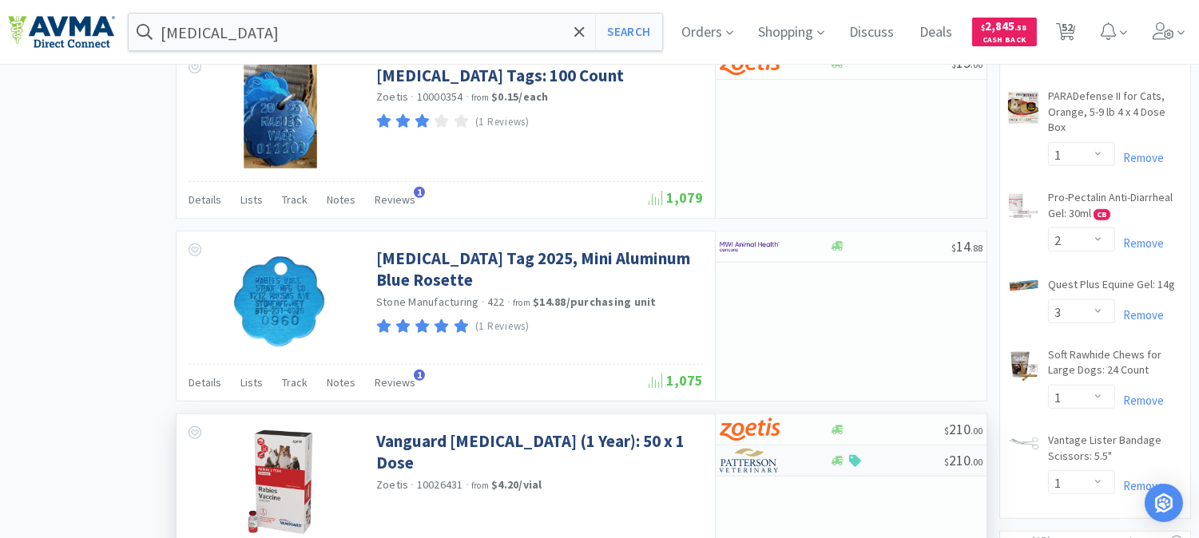
click at [753, 449] on img at bounding box center [750, 461] width 60 height 24
select select "1"
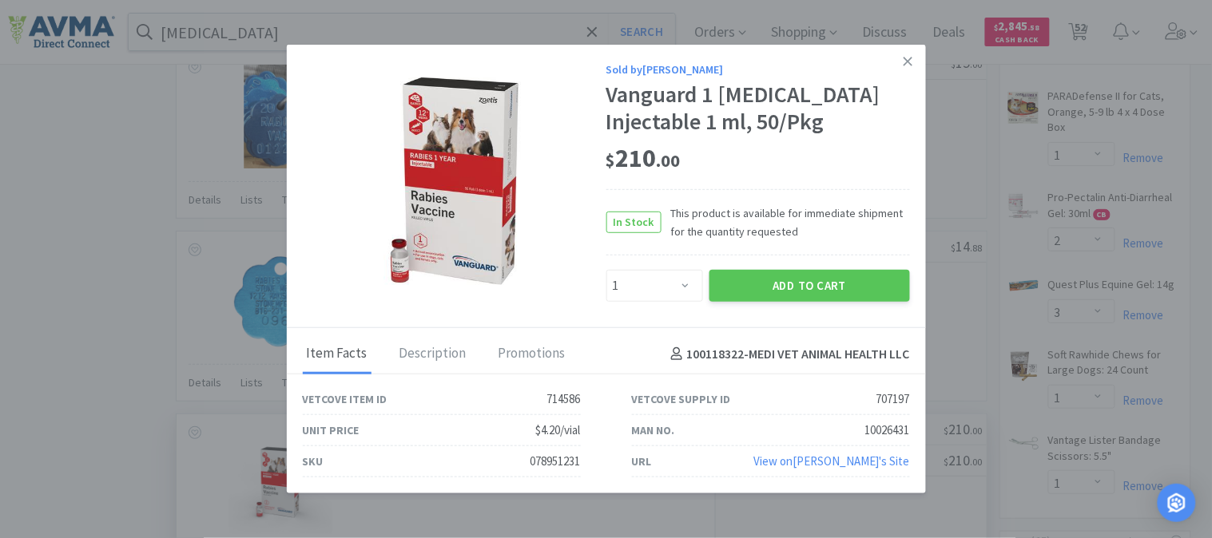
click at [561, 458] on div "078951231" at bounding box center [555, 461] width 50 height 19
copy div "078951231"
click at [845, 286] on button "Add to Cart" at bounding box center [809, 286] width 200 height 32
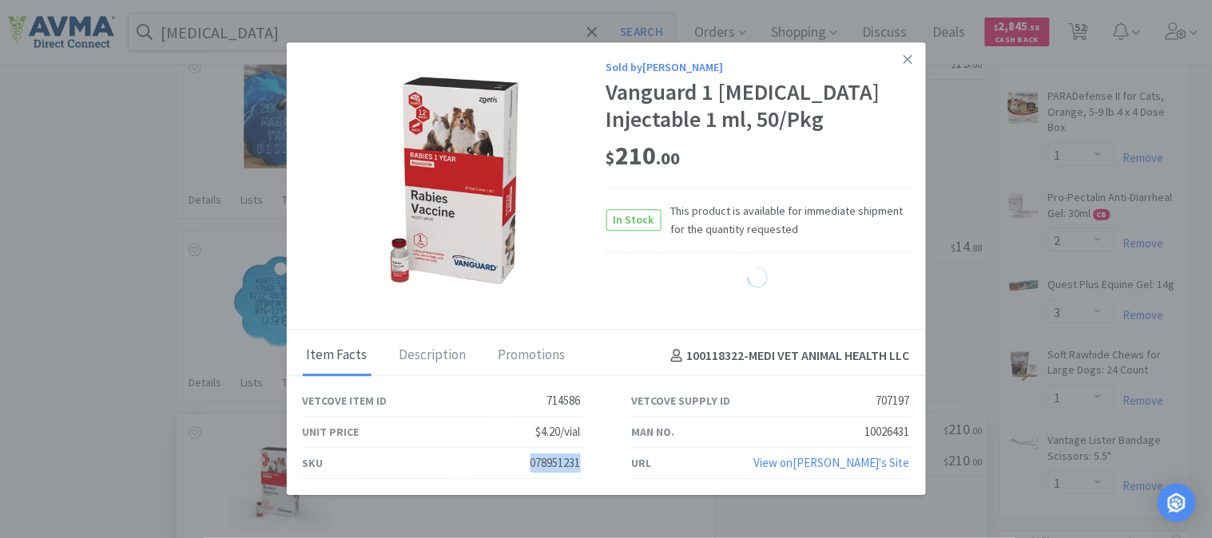
select select "1"
select select "2"
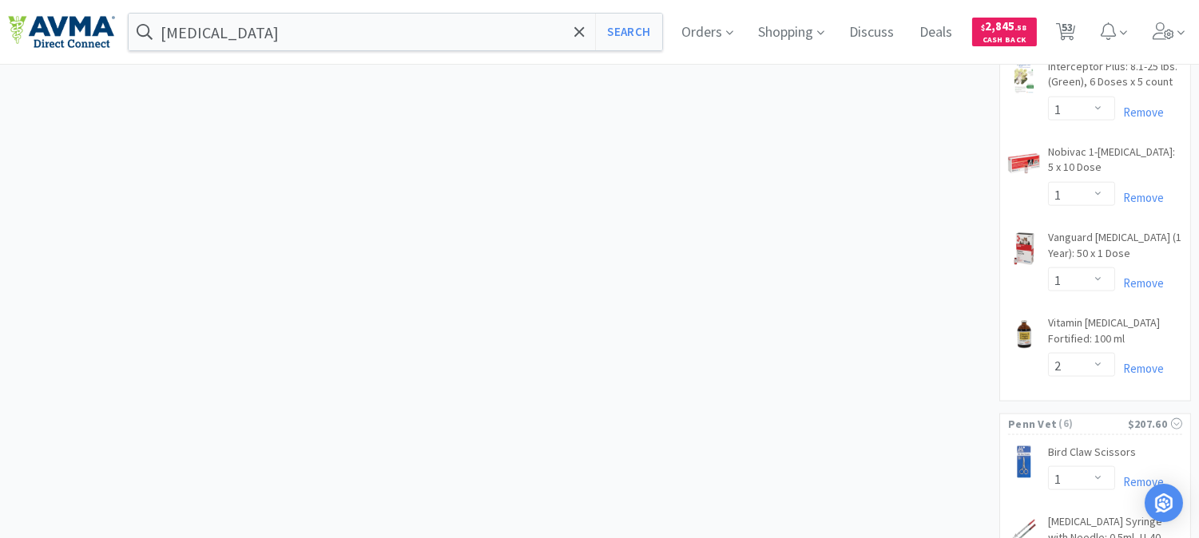
scroll to position [3904, 0]
